Goal: Information Seeking & Learning: Understand process/instructions

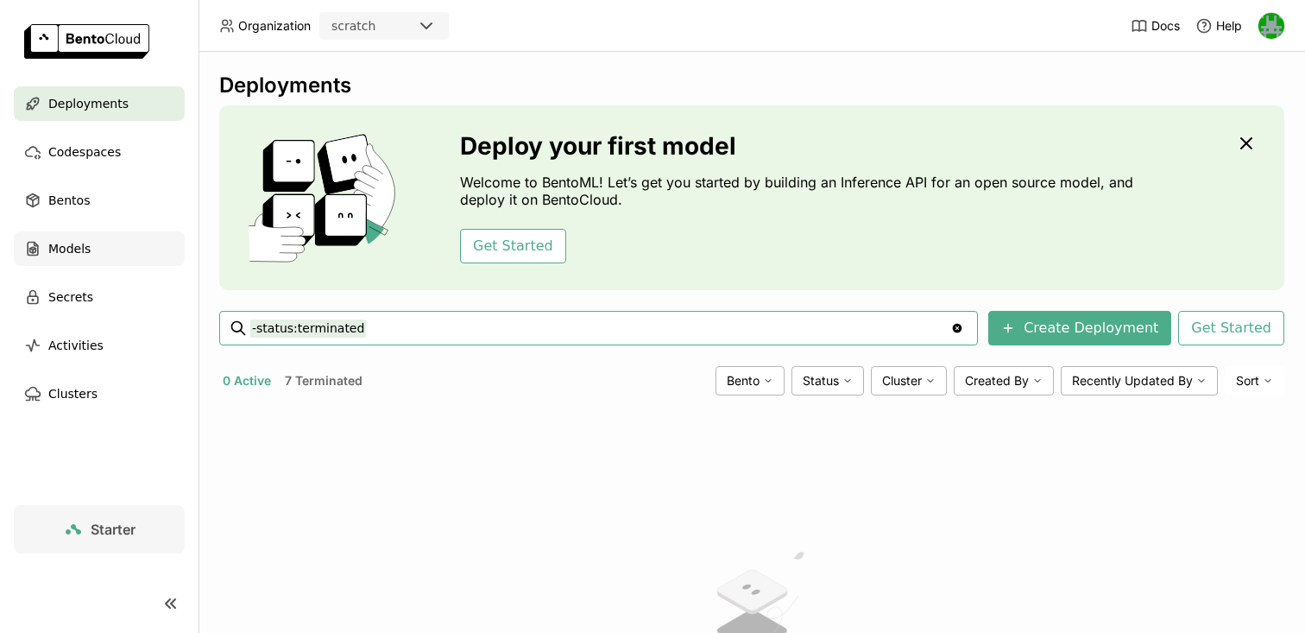
click at [95, 257] on div "Models" at bounding box center [99, 248] width 171 height 35
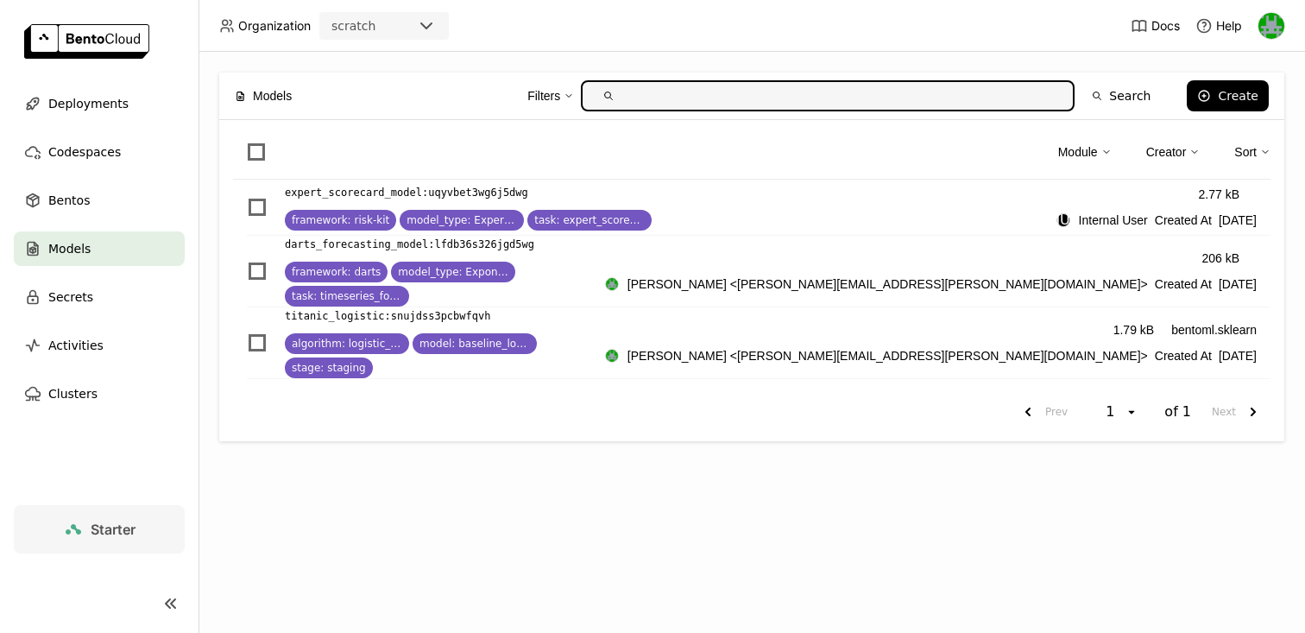
click at [663, 501] on div "Models Filters Search Create Module Creator Sort expert_scorecard_model : uqyvb…" at bounding box center [752, 342] width 1107 height 581
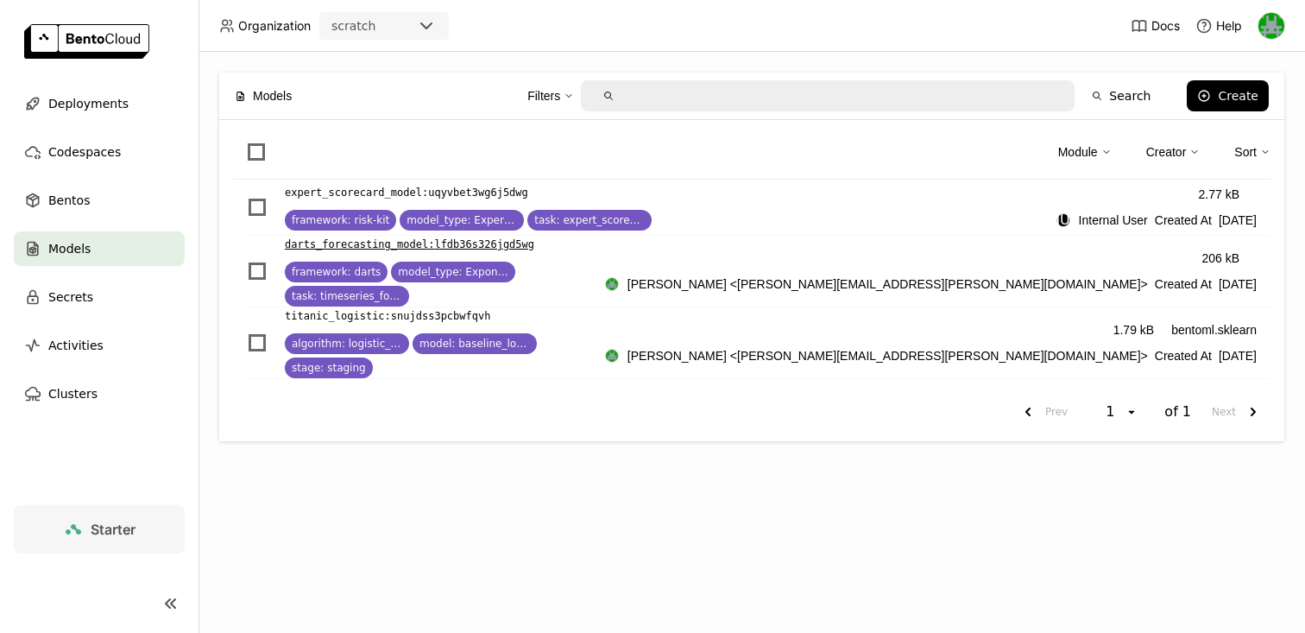
click at [351, 249] on p "darts_forecasting_model : lfdb36s326jgd5wg" at bounding box center [409, 244] width 249 height 17
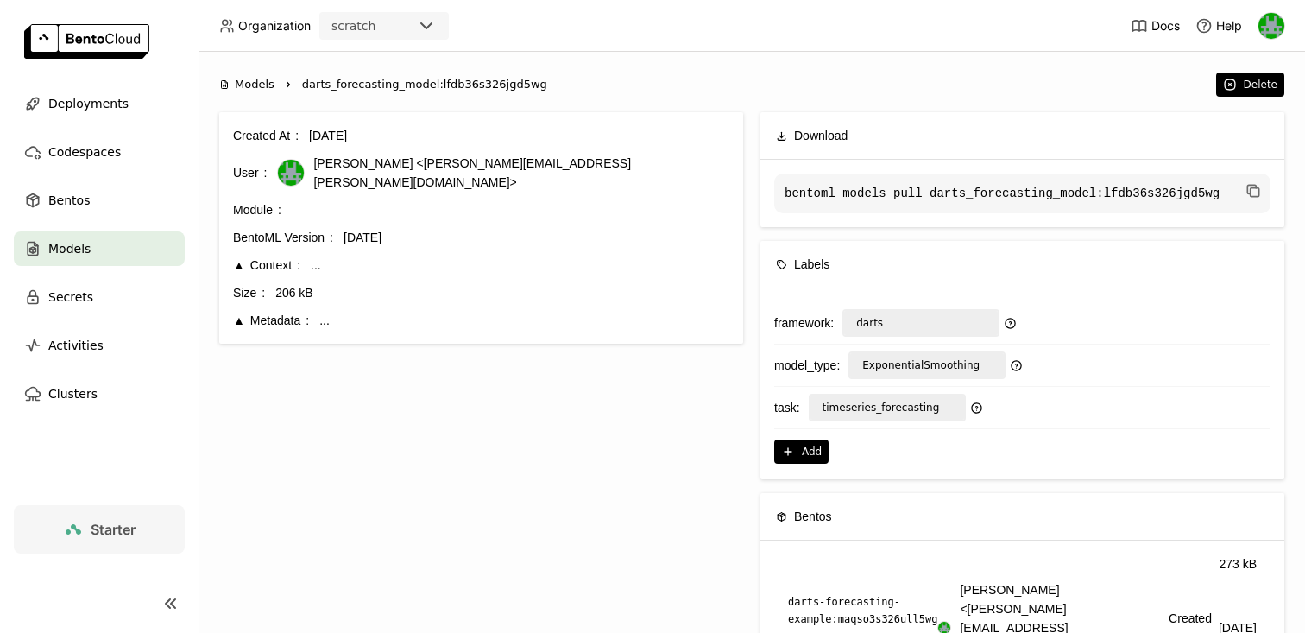
click at [241, 256] on div "Context" at bounding box center [266, 265] width 67 height 19
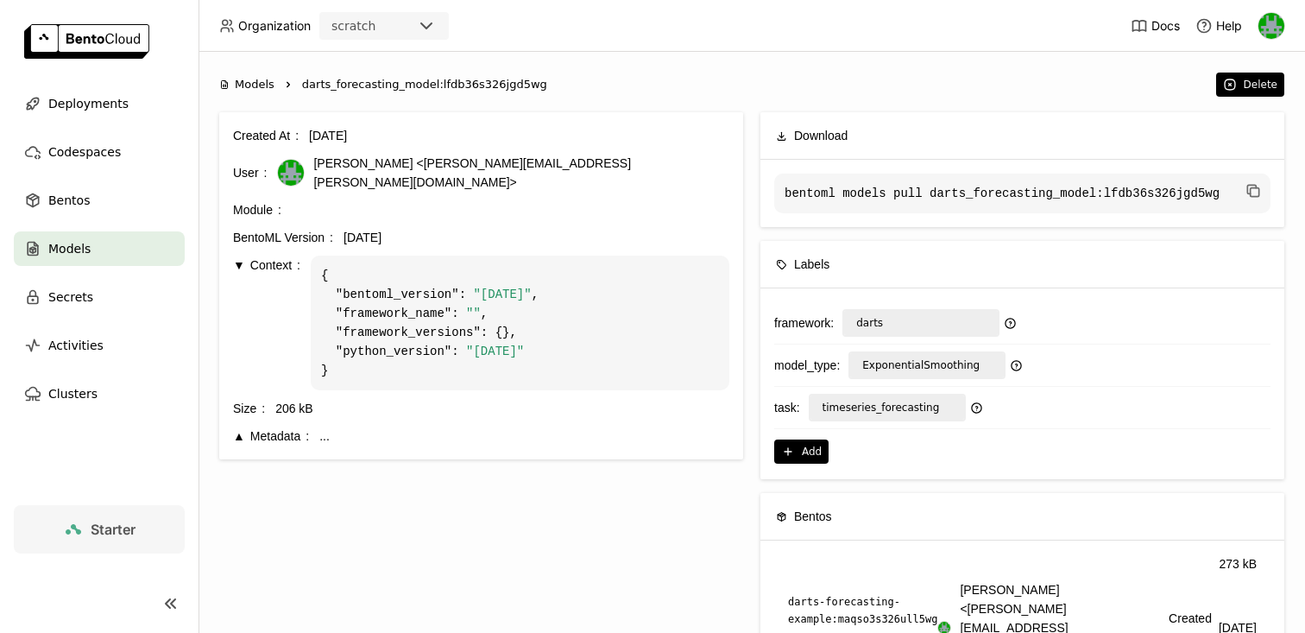
click at [239, 256] on div "Context" at bounding box center [266, 265] width 67 height 19
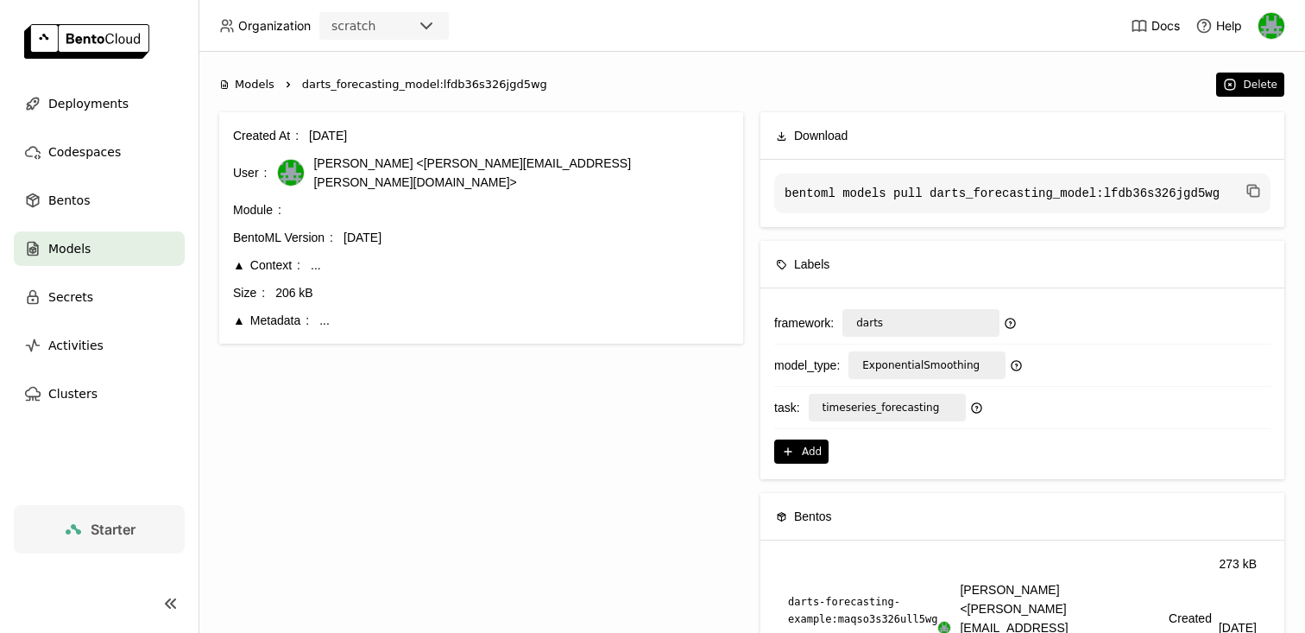
click at [240, 311] on div "Metadata" at bounding box center [271, 320] width 76 height 19
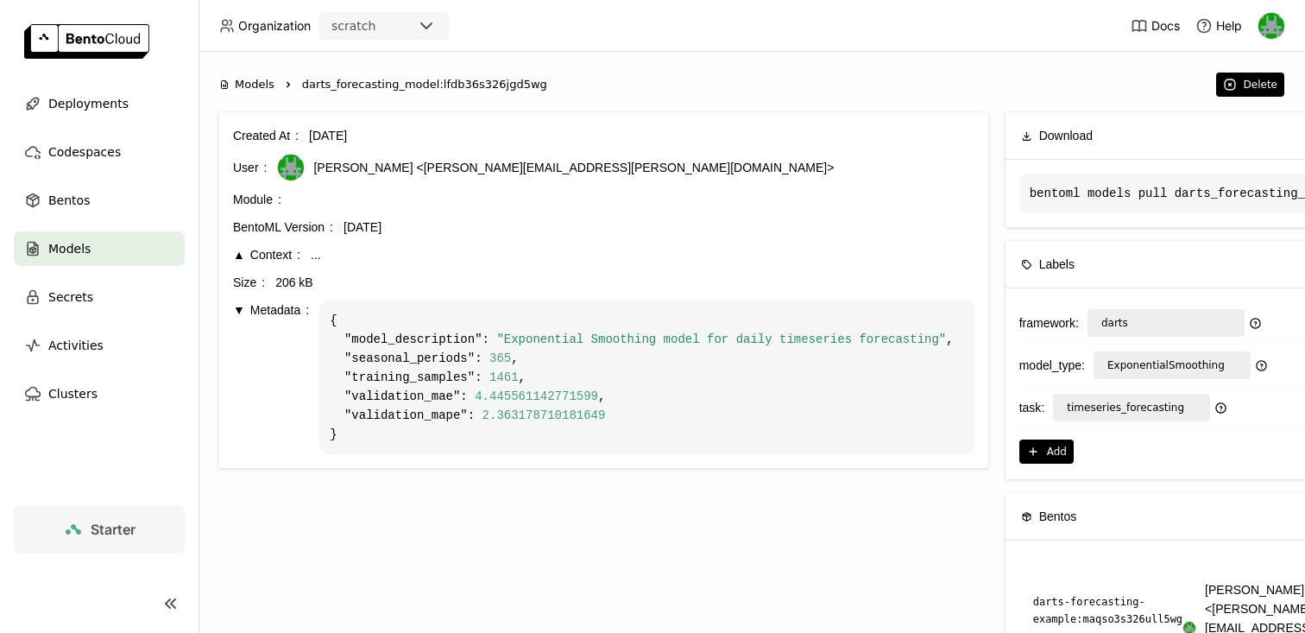
click at [240, 309] on div "Metadata" at bounding box center [271, 309] width 76 height 19
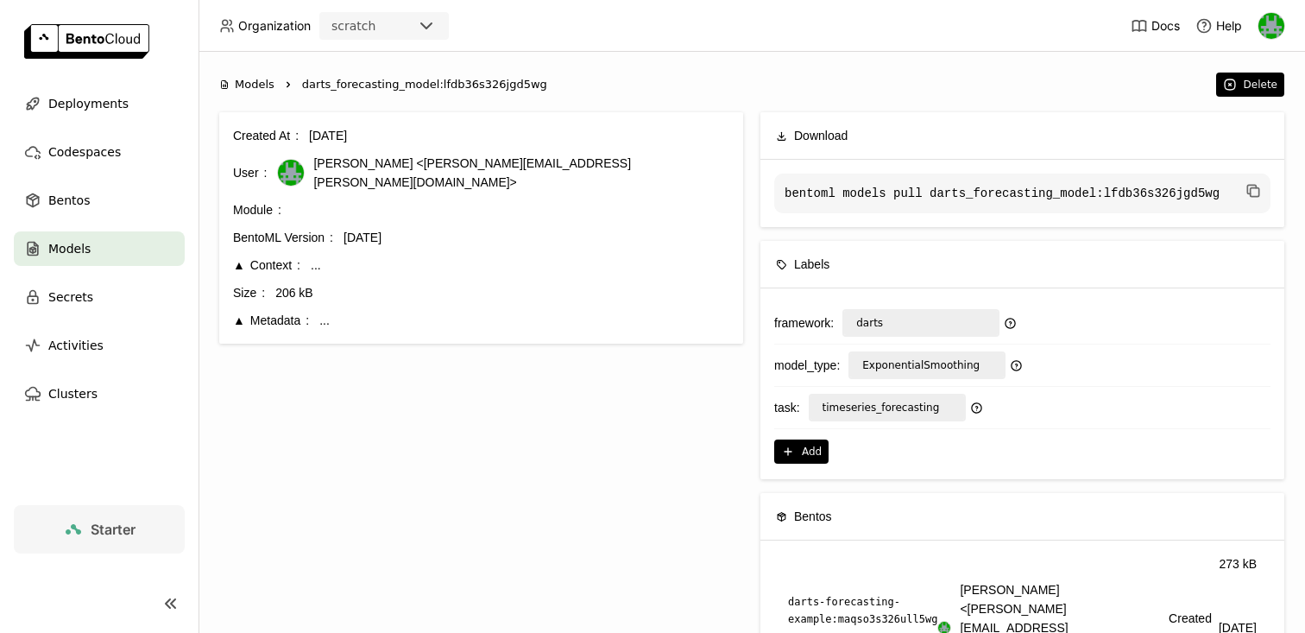
click at [73, 252] on span "Models" at bounding box center [69, 248] width 42 height 21
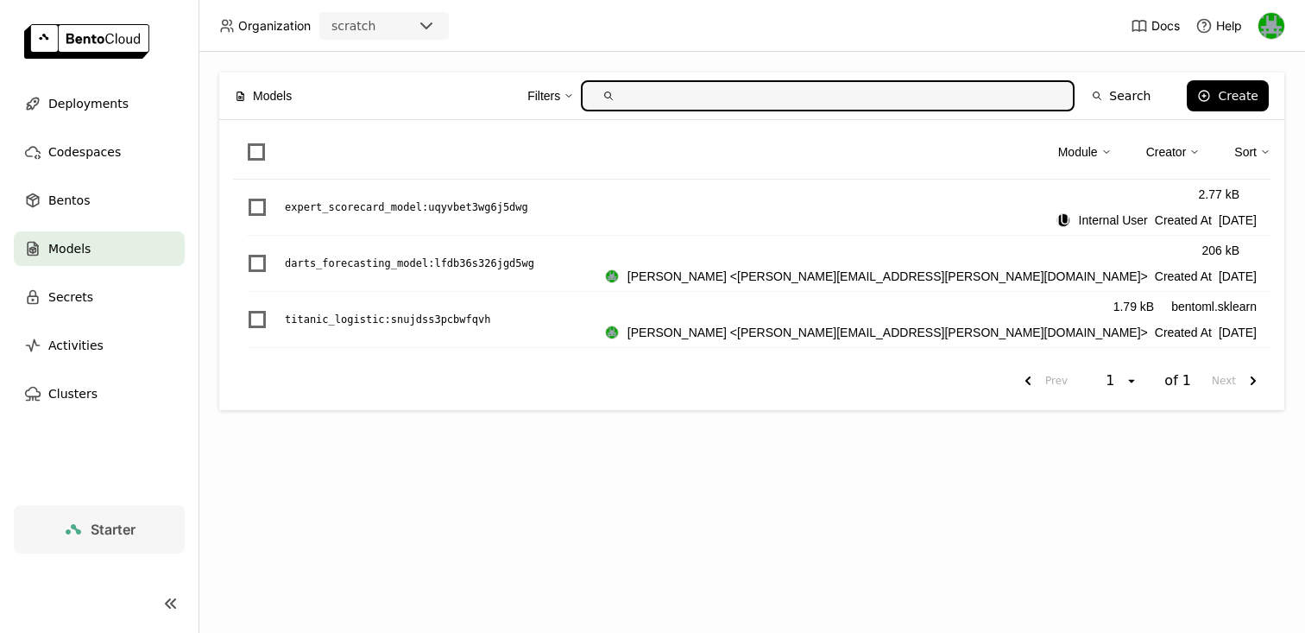
click at [1274, 159] on div "Module Creator Sort expert_scorecard_model : uqyvbet3wg6j5dwg 2.77 kB IU Intern…" at bounding box center [751, 265] width 1065 height 290
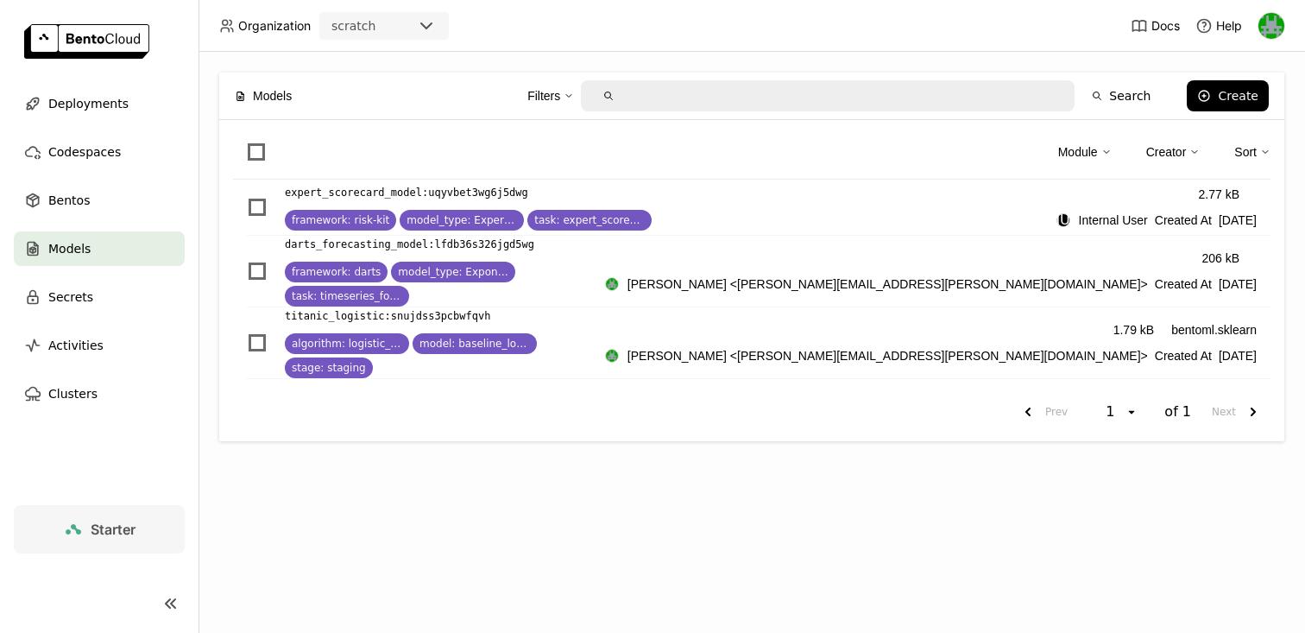
click at [569, 98] on div "Filters" at bounding box center [550, 96] width 47 height 36
click at [1083, 152] on div "Module" at bounding box center [1078, 151] width 40 height 19
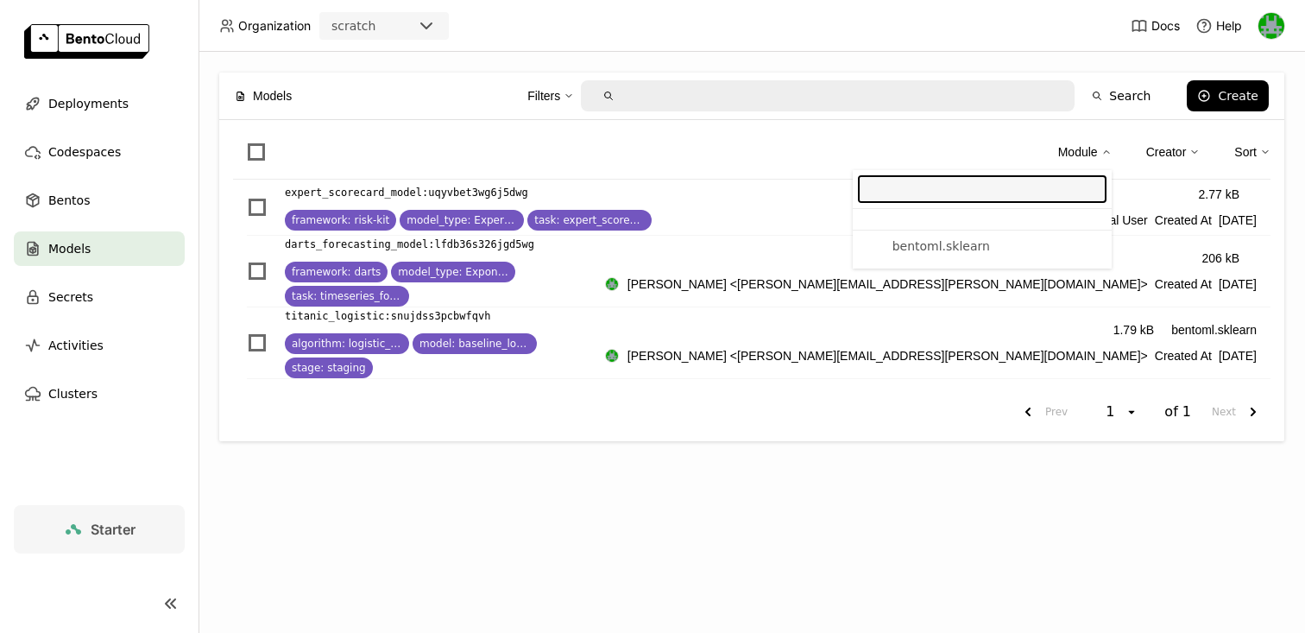
click at [1089, 151] on div "Module" at bounding box center [1078, 151] width 40 height 19
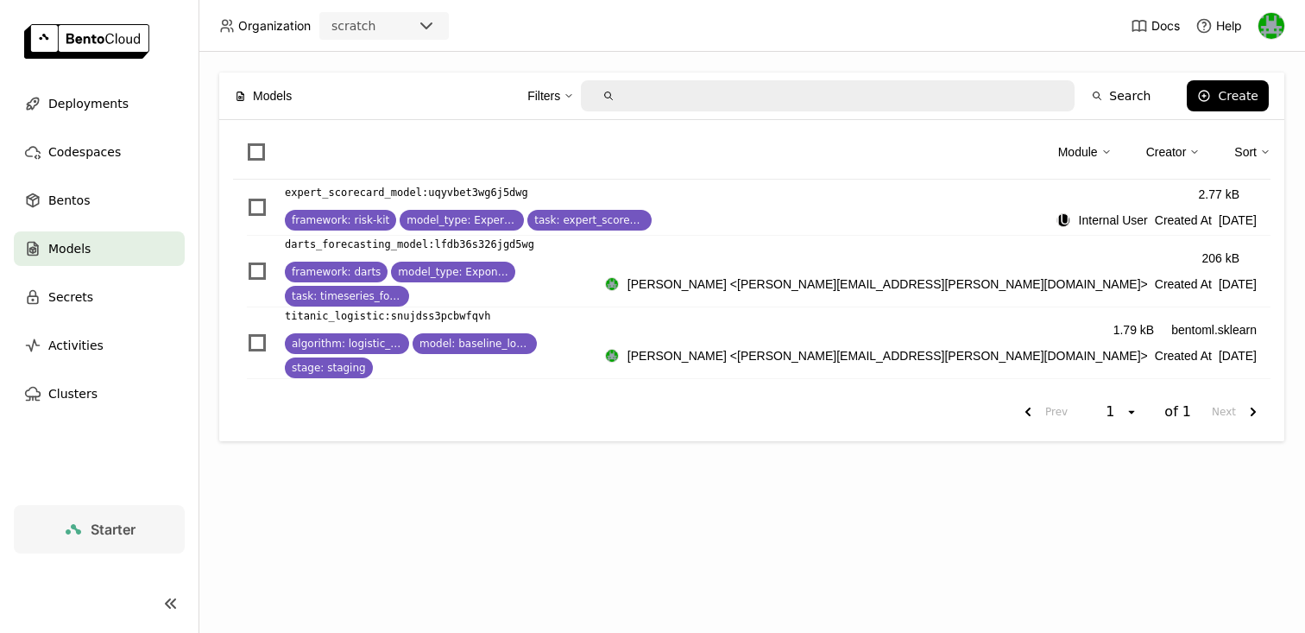
click at [1154, 149] on div "Creator" at bounding box center [1166, 151] width 41 height 19
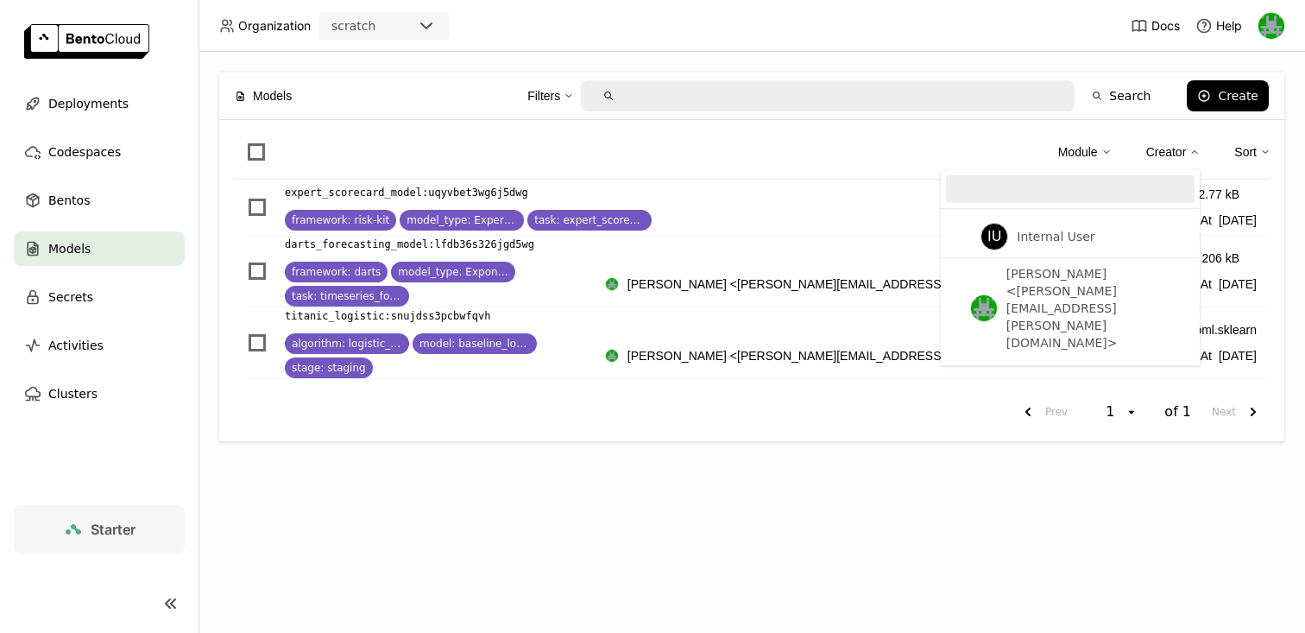
click at [1154, 149] on div "Creator" at bounding box center [1166, 151] width 41 height 19
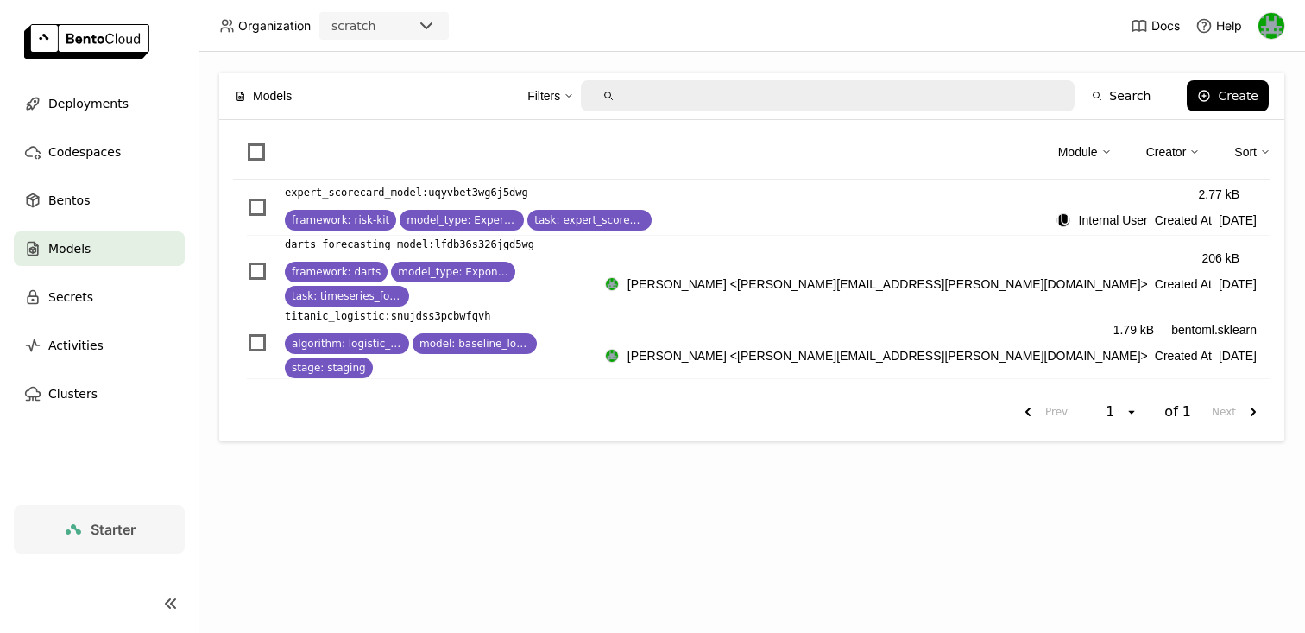
click at [1233, 146] on div "Module Creator Sort" at bounding box center [1164, 152] width 212 height 36
click at [1247, 148] on div "Sort" at bounding box center [1246, 151] width 22 height 19
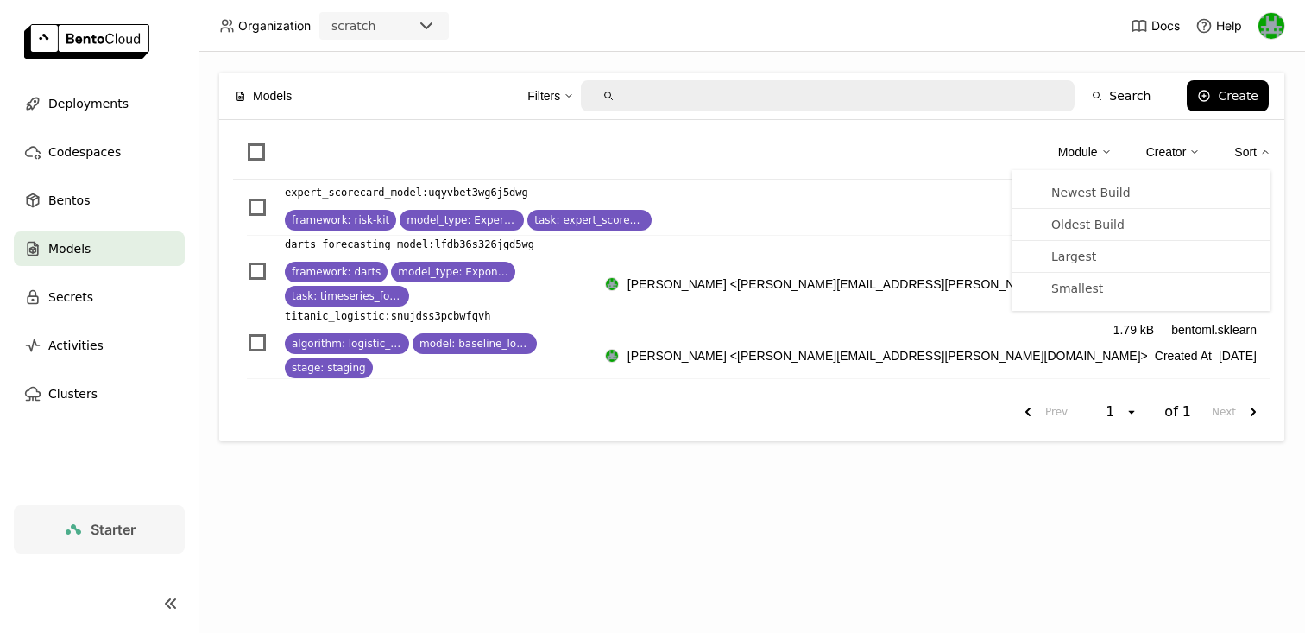
click at [1247, 148] on div "Sort" at bounding box center [1246, 151] width 22 height 19
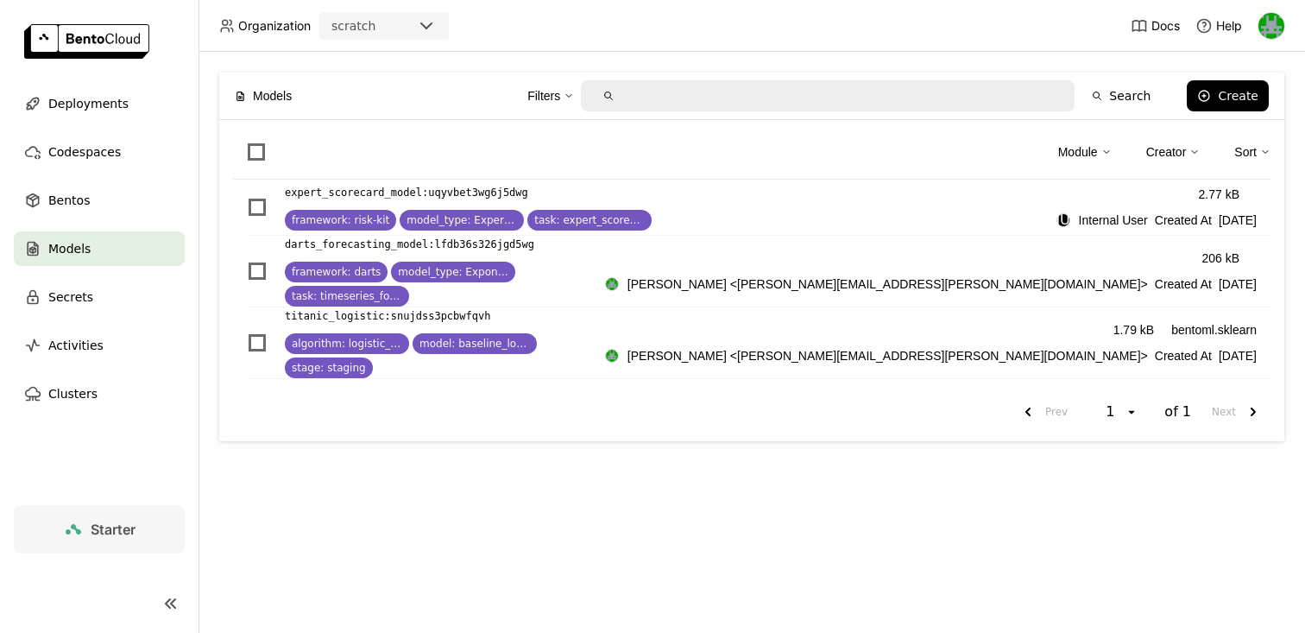
click at [767, 110] on div at bounding box center [828, 95] width 494 height 31
click at [774, 98] on input "text" at bounding box center [841, 96] width 439 height 28
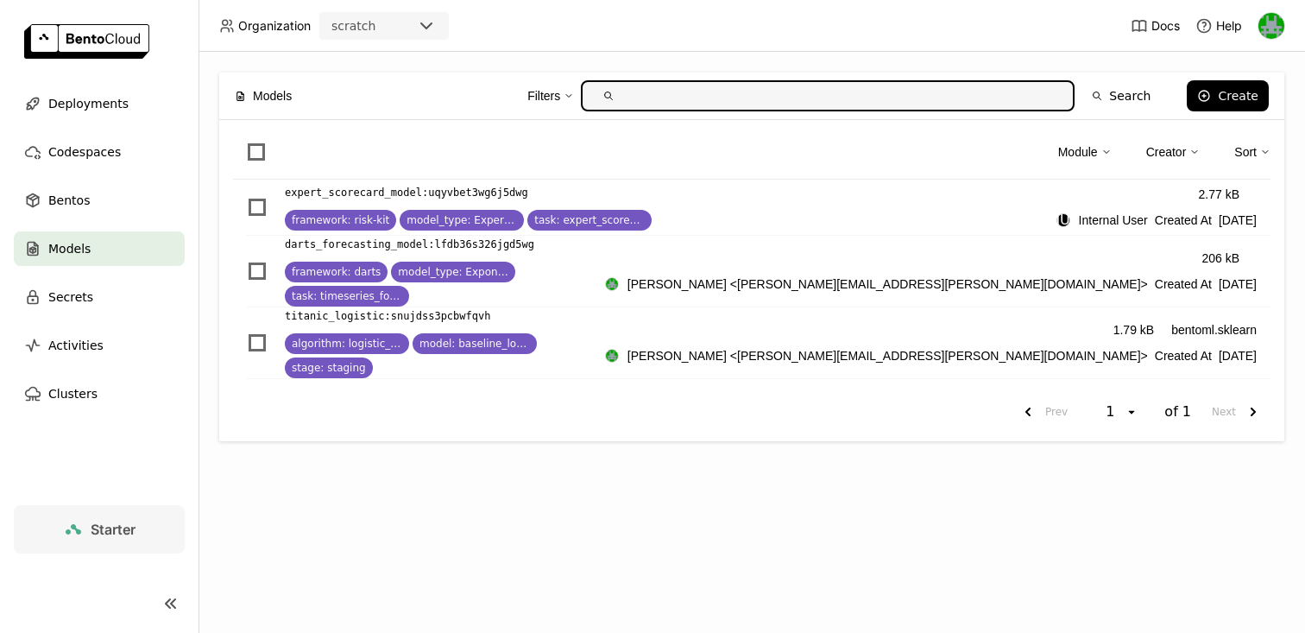
click at [1235, 59] on div "Models Filters Search Create Module Creator Sort expert_scorecard_model : uqyvb…" at bounding box center [752, 342] width 1107 height 581
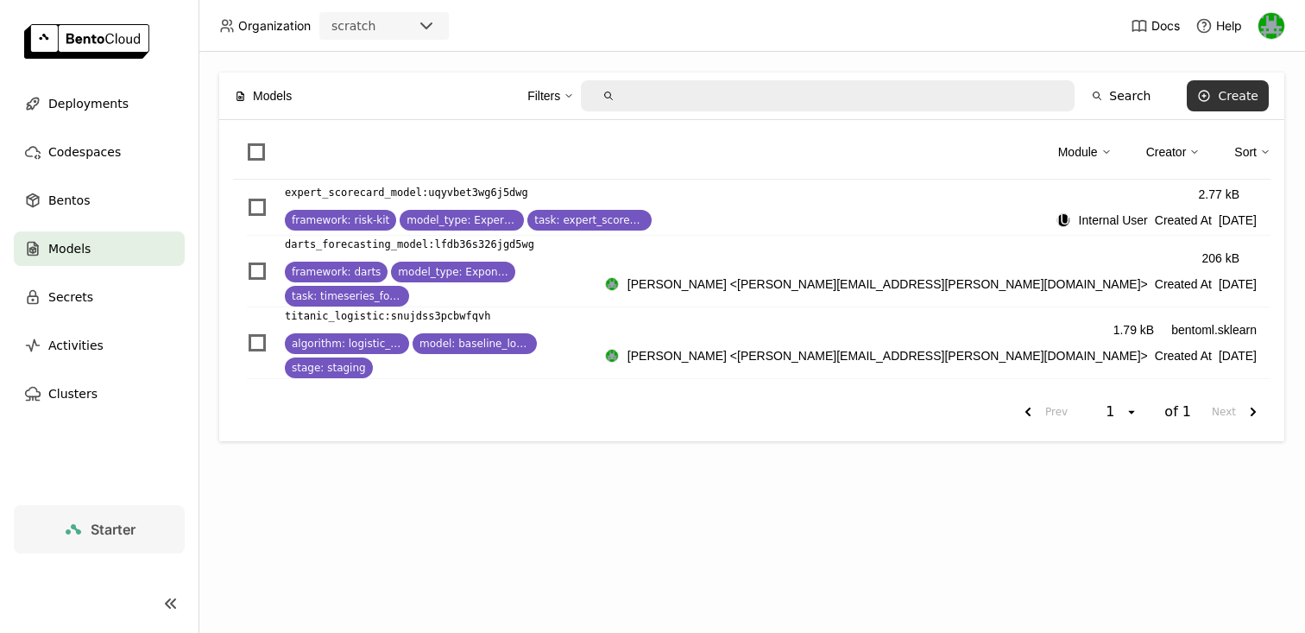
click at [1209, 97] on icon at bounding box center [1204, 96] width 14 height 14
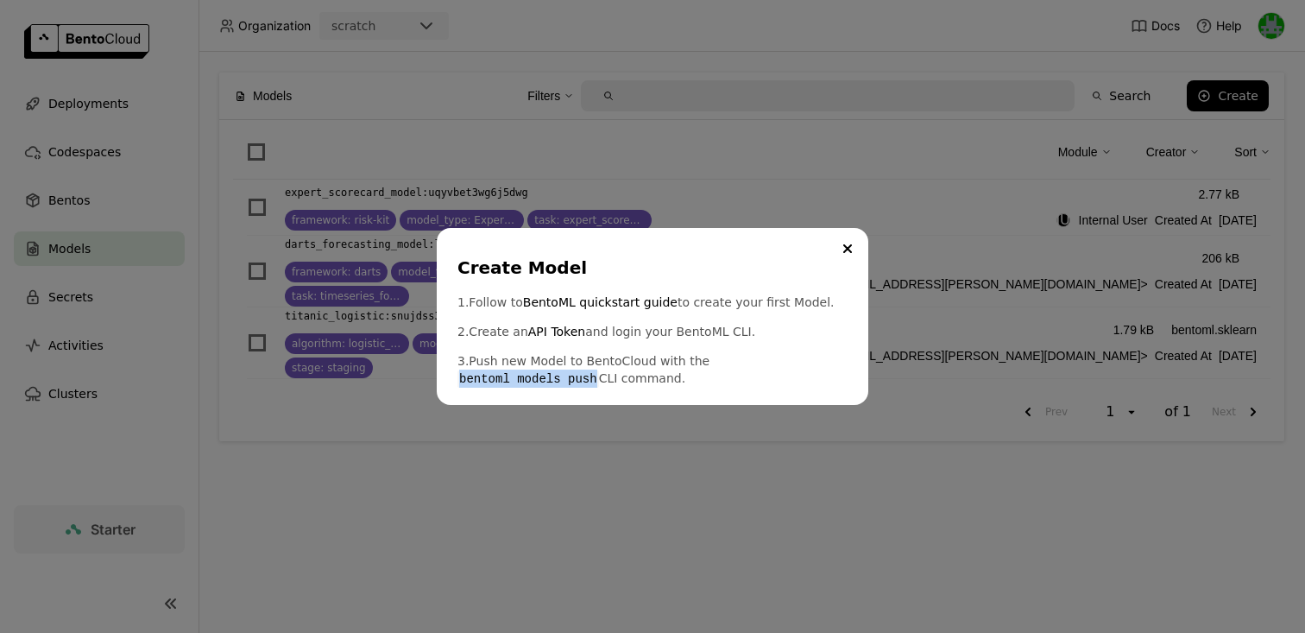
drag, startPoint x: 701, startPoint y: 360, endPoint x: 837, endPoint y: 362, distance: 135.6
click at [599, 370] on code "bentoml models push" at bounding box center [529, 378] width 142 height 17
copy code "bentoml models push"
click at [771, 477] on div "Create Model 1. Follow to BentoML quickstart guide to create your first Model. …" at bounding box center [652, 316] width 1305 height 633
